Goal: Task Accomplishment & Management: Use online tool/utility

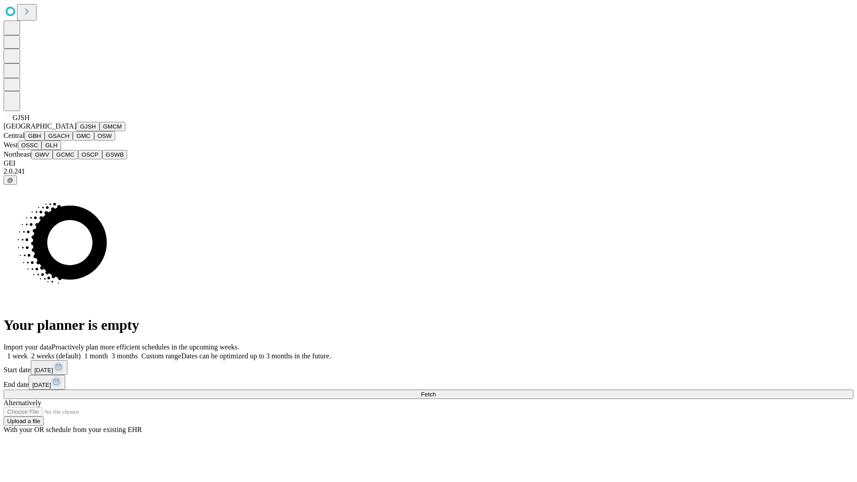
click at [76, 131] on button "GJSH" at bounding box center [87, 126] width 23 height 9
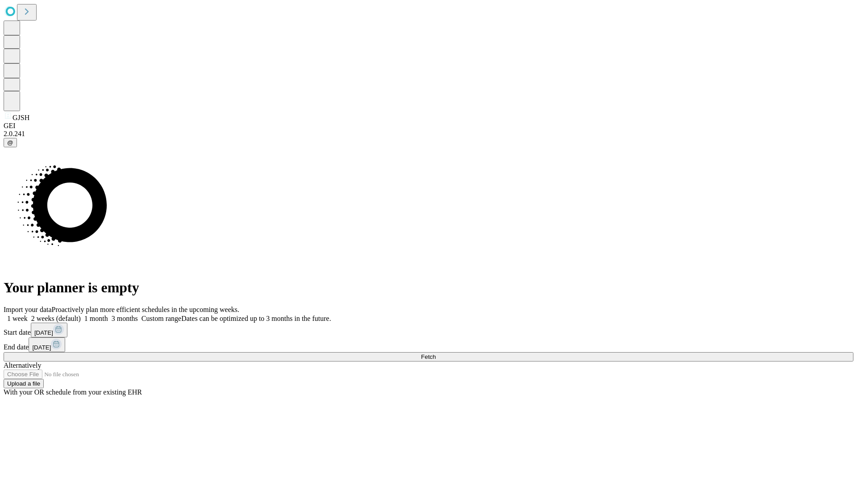
click at [28, 315] on label "1 week" at bounding box center [16, 319] width 24 height 8
click at [436, 353] on span "Fetch" at bounding box center [428, 356] width 15 height 7
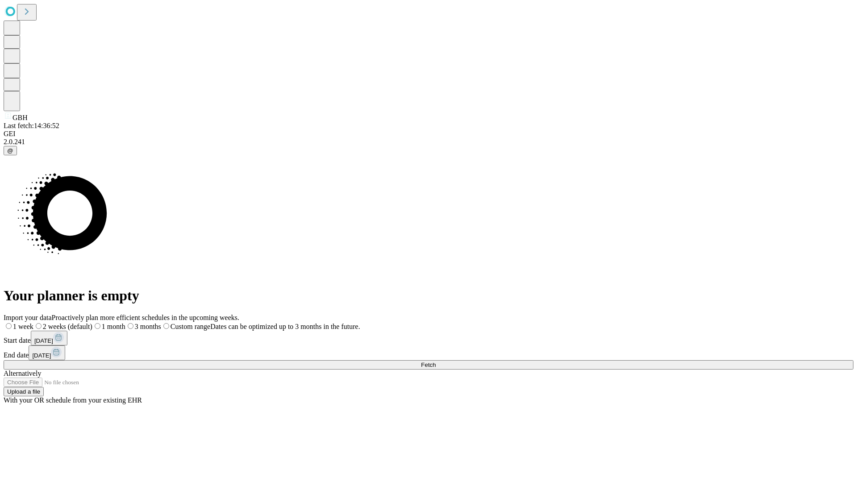
click at [33, 323] on label "1 week" at bounding box center [19, 327] width 30 height 8
click at [436, 362] on span "Fetch" at bounding box center [428, 365] width 15 height 7
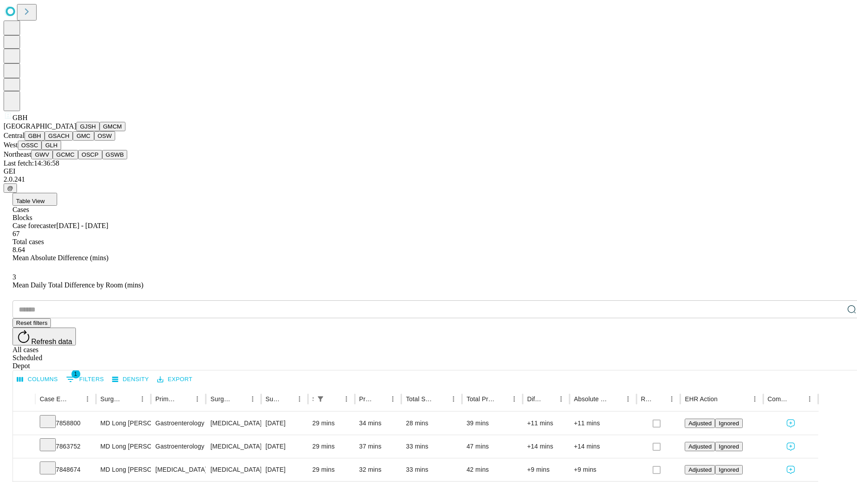
click at [69, 141] on button "GSACH" at bounding box center [59, 135] width 28 height 9
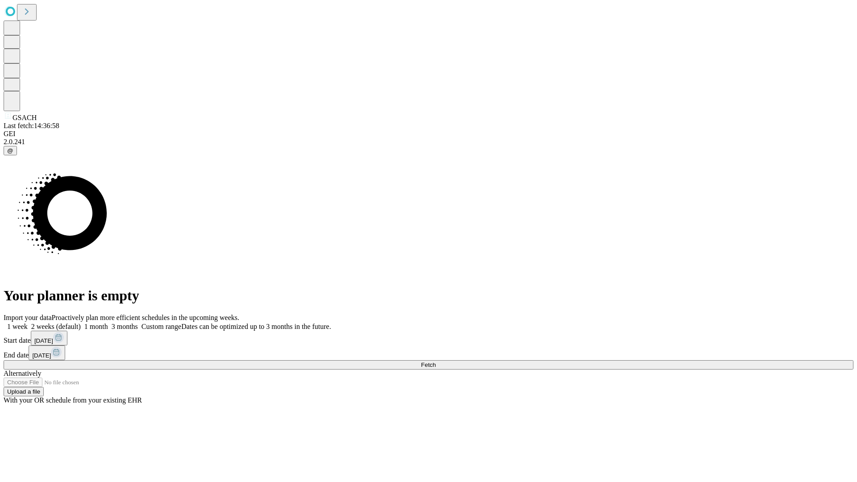
click at [28, 323] on label "1 week" at bounding box center [16, 327] width 24 height 8
click at [436, 362] on span "Fetch" at bounding box center [428, 365] width 15 height 7
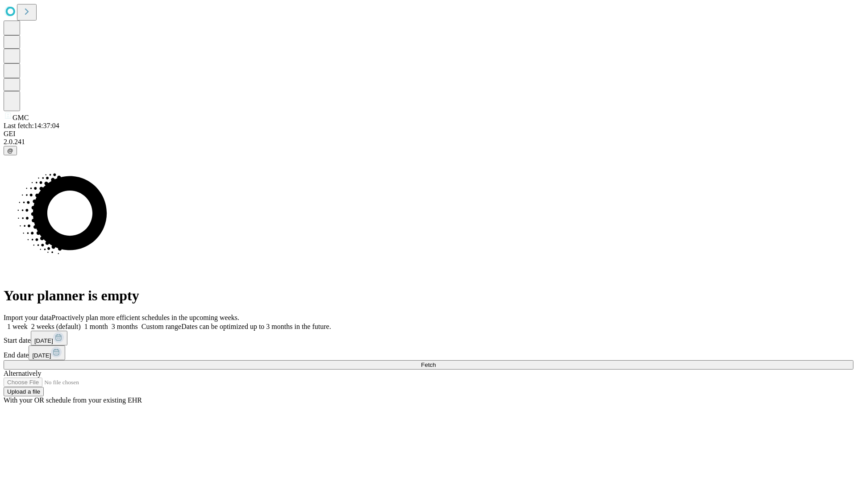
click at [28, 323] on label "1 week" at bounding box center [16, 327] width 24 height 8
click at [436, 362] on span "Fetch" at bounding box center [428, 365] width 15 height 7
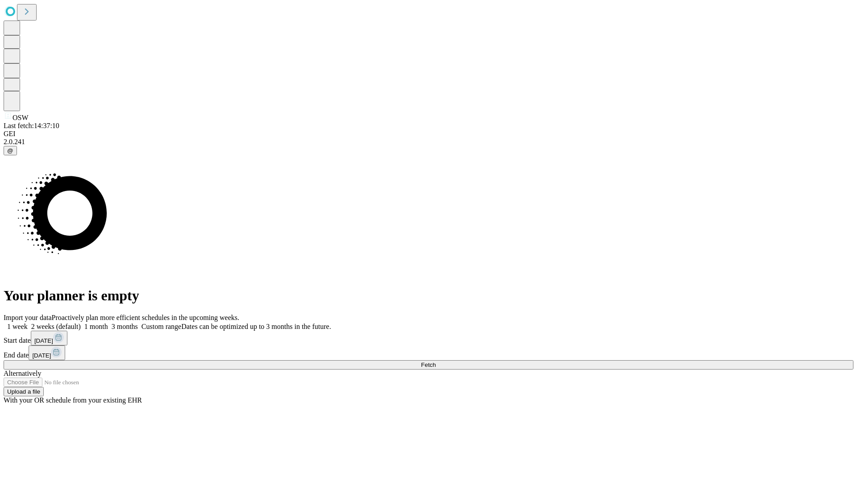
click at [28, 323] on label "1 week" at bounding box center [16, 327] width 24 height 8
click at [436, 362] on span "Fetch" at bounding box center [428, 365] width 15 height 7
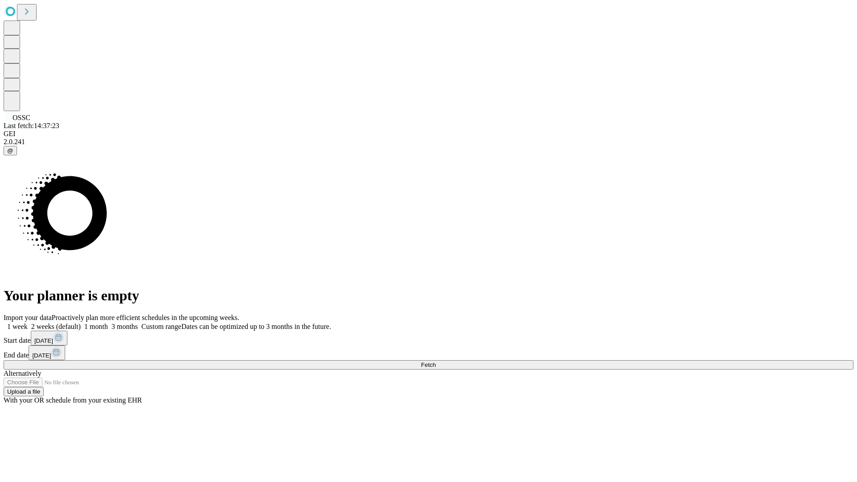
click at [28, 323] on label "1 week" at bounding box center [16, 327] width 24 height 8
click at [436, 362] on span "Fetch" at bounding box center [428, 365] width 15 height 7
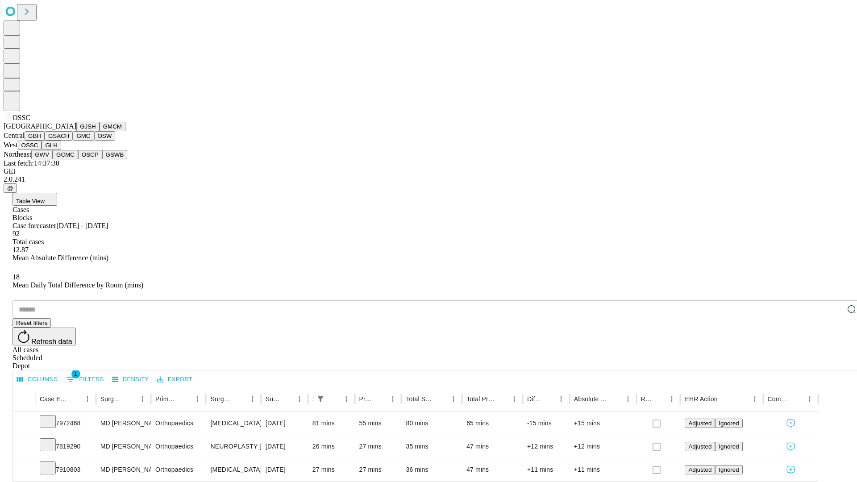
click at [61, 150] on button "GLH" at bounding box center [51, 145] width 19 height 9
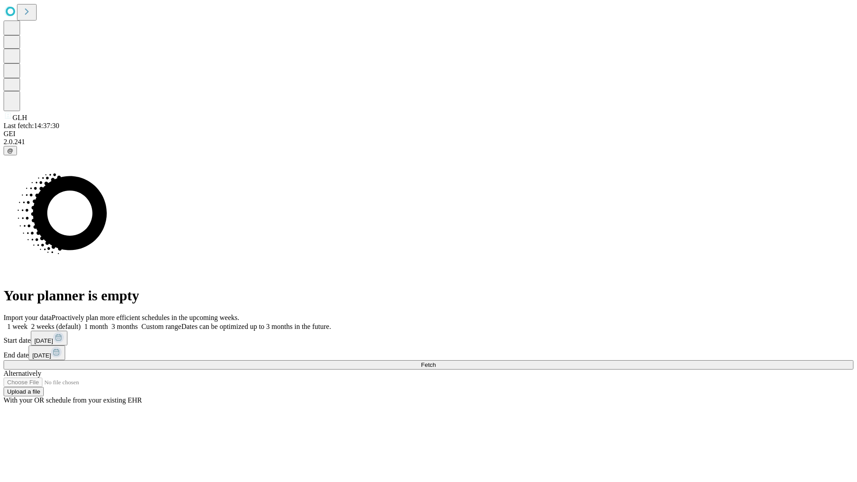
click at [28, 323] on label "1 week" at bounding box center [16, 327] width 24 height 8
click at [436, 362] on span "Fetch" at bounding box center [428, 365] width 15 height 7
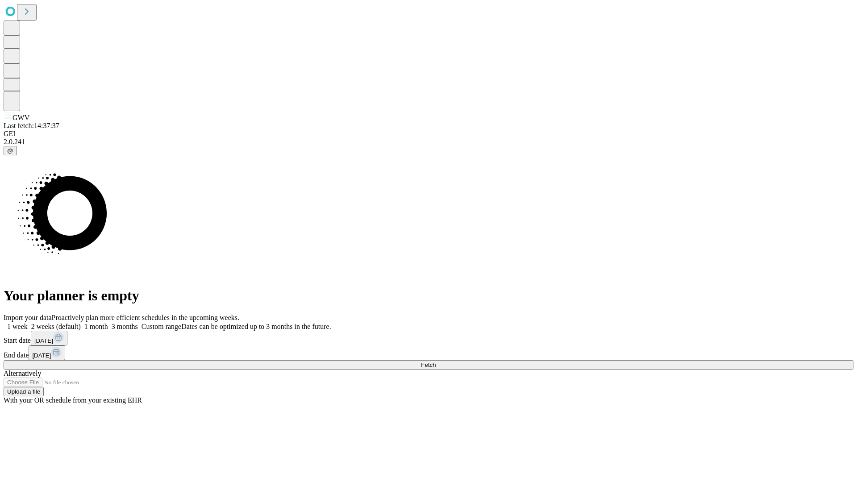
click at [28, 323] on label "1 week" at bounding box center [16, 327] width 24 height 8
click at [436, 362] on span "Fetch" at bounding box center [428, 365] width 15 height 7
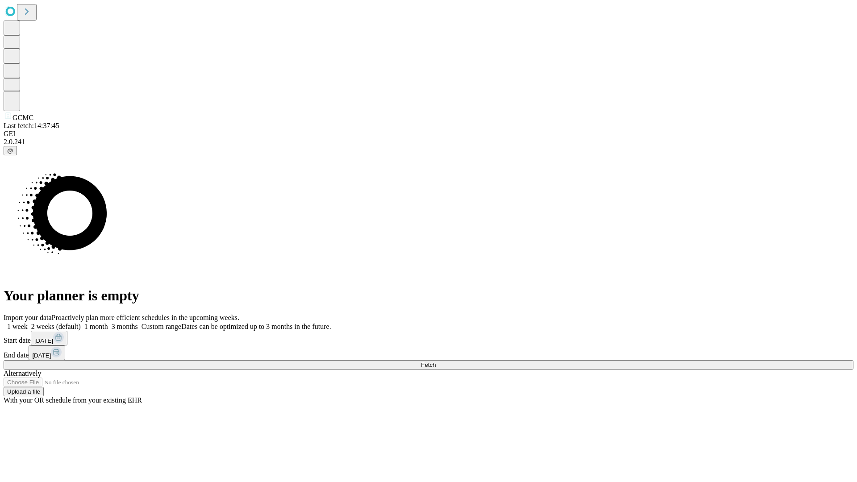
click at [436, 362] on span "Fetch" at bounding box center [428, 365] width 15 height 7
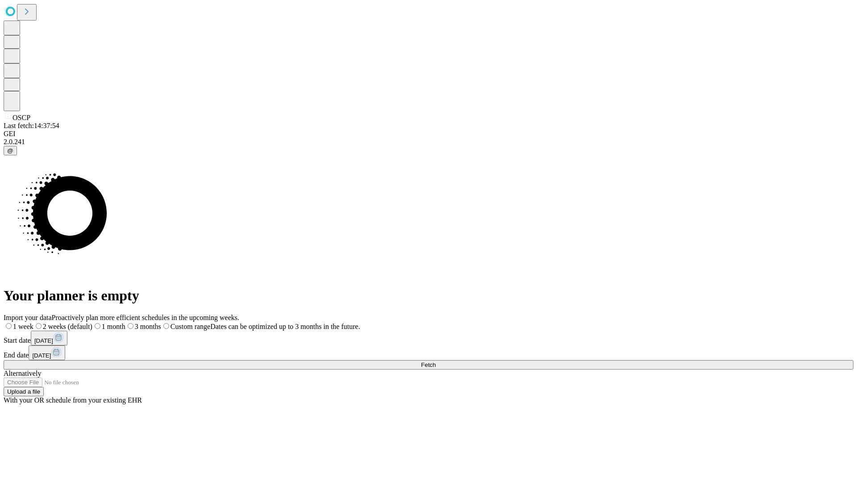
click at [33, 323] on label "1 week" at bounding box center [19, 327] width 30 height 8
click at [436, 362] on span "Fetch" at bounding box center [428, 365] width 15 height 7
